Goal: Consume media (video, audio)

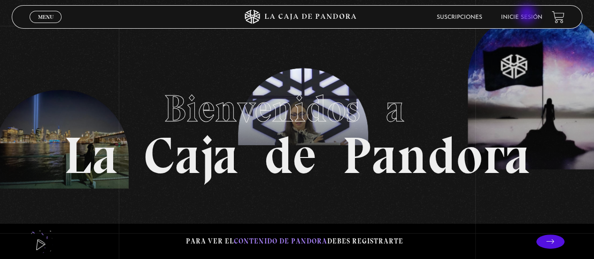
click at [528, 15] on link "Inicie sesión" at bounding box center [521, 18] width 41 height 6
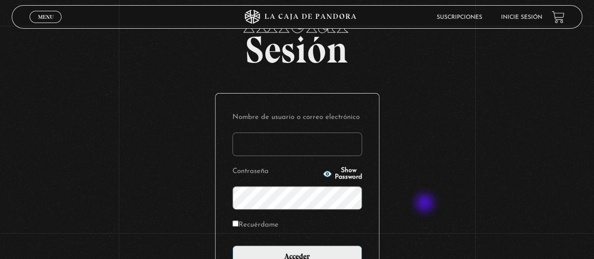
scroll to position [94, 0]
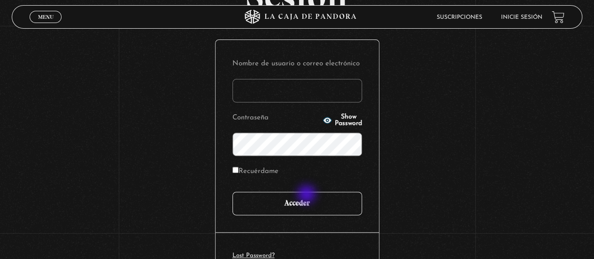
type input "elepenah@gmail.com"
click at [302, 195] on input "Acceder" at bounding box center [297, 202] width 130 height 23
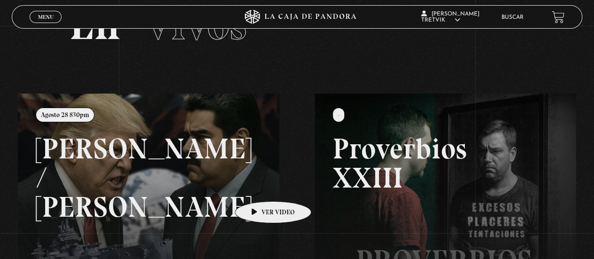
scroll to position [94, 0]
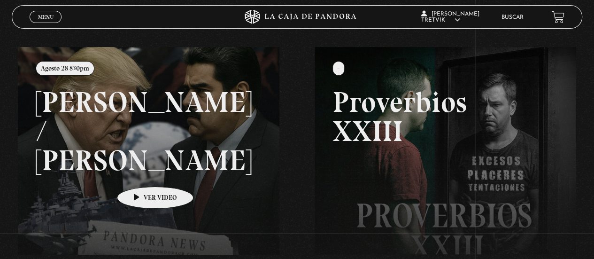
click at [135, 172] on link at bounding box center [315, 176] width 594 height 259
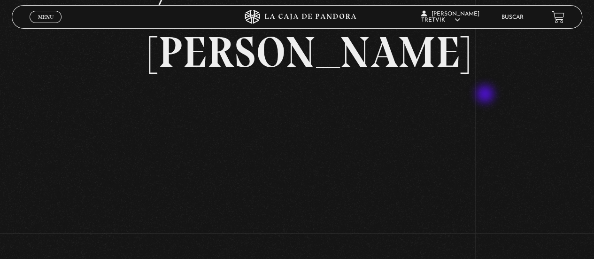
scroll to position [141, 0]
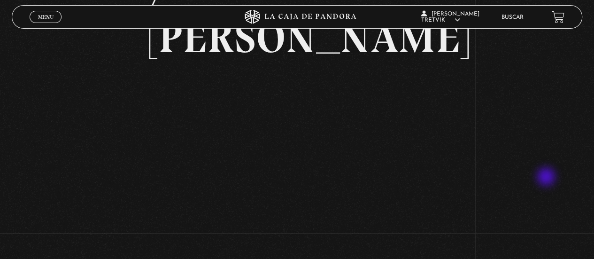
click at [547, 177] on div "Volver Agosto 28 830pm Trump / Maduro" at bounding box center [297, 188] width 594 height 606
